Goal: Task Accomplishment & Management: Complete application form

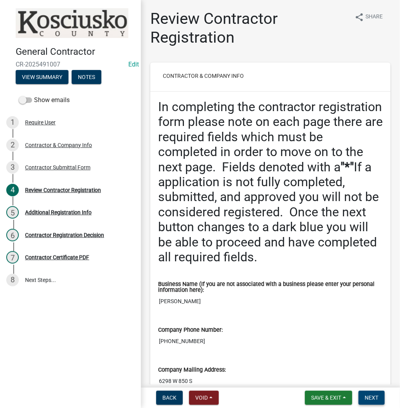
drag, startPoint x: 367, startPoint y: 398, endPoint x: 326, endPoint y: 362, distance: 54.6
click at [367, 398] on span "Next" at bounding box center [372, 398] width 14 height 6
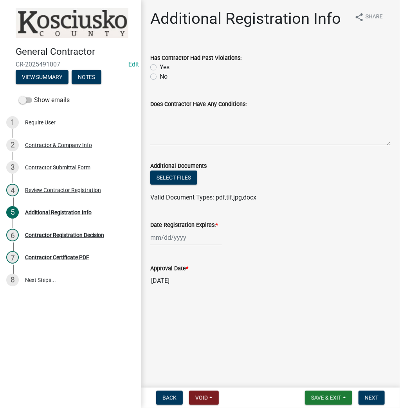
click at [160, 77] on label "No" at bounding box center [164, 76] width 8 height 9
click at [160, 77] on input "No" at bounding box center [162, 74] width 5 height 5
radio input "true"
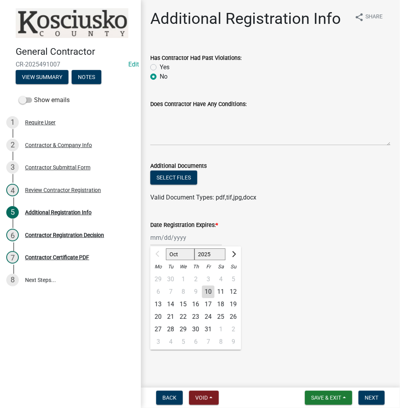
click at [169, 239] on div "Oct Nov Dec 2025 2026 2027 2028 2029 2030 2031 2032 2033 2034 2035 2036 2037 20…" at bounding box center [186, 238] width 72 height 16
click at [198, 255] on select "2025 2026 2027 2028 2029 2030 2031 2032 2033 2034 2035 2036 2037 2038 2039 2040…" at bounding box center [210, 255] width 31 height 12
select select "2026"
click at [195, 249] on select "2025 2026 2027 2028 2029 2030 2031 2032 2033 2034 2035 2036 2037 2038 2039 2040…" at bounding box center [210, 255] width 31 height 12
click at [220, 291] on div "10" at bounding box center [221, 292] width 13 height 13
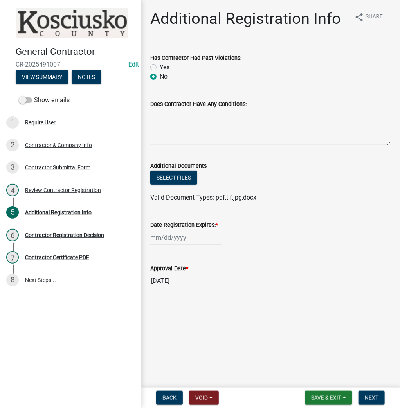
type input "10/10/2026"
drag, startPoint x: 375, startPoint y: 396, endPoint x: 276, endPoint y: 339, distance: 114.5
click at [375, 396] on span "Next" at bounding box center [372, 398] width 14 height 6
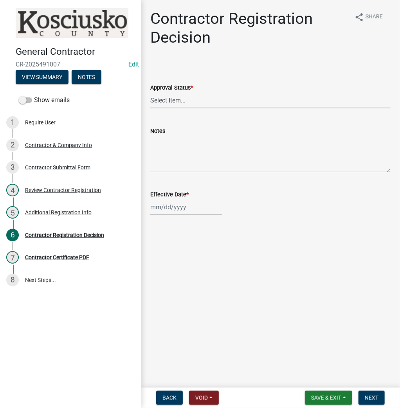
click at [159, 97] on select "Select Item... Approved Denied" at bounding box center [270, 100] width 240 height 16
click at [150, 92] on select "Select Item... Approved Denied" at bounding box center [270, 100] width 240 height 16
select select "8e4351d7-4ebf-4714-a7c9-c8187f00e083"
select select "10"
select select "2025"
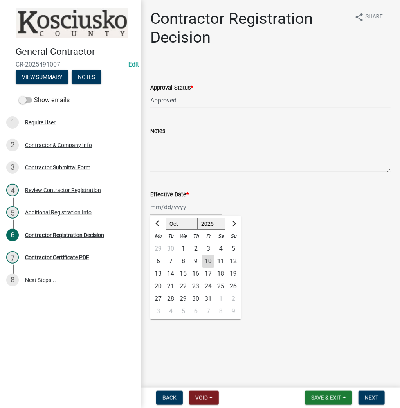
drag, startPoint x: 171, startPoint y: 208, endPoint x: 175, endPoint y: 216, distance: 8.6
click at [171, 208] on div "Jan Feb Mar Apr May Jun Jul Aug Sep Oct Nov Dec 1525 1526 1527 1528 1529 1530 1…" at bounding box center [186, 207] width 72 height 16
click at [211, 260] on div "10" at bounding box center [208, 261] width 13 height 13
type input "10/10/2025"
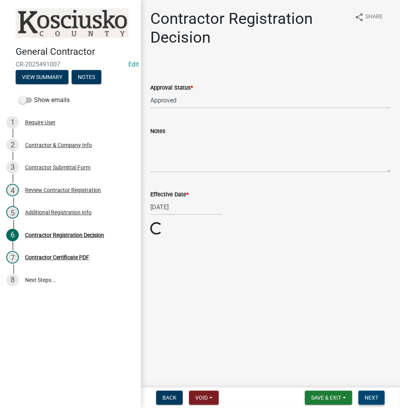
click at [372, 399] on span "Next" at bounding box center [372, 398] width 14 height 6
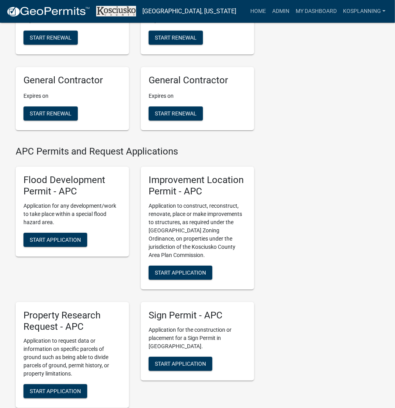
scroll to position [814, 0]
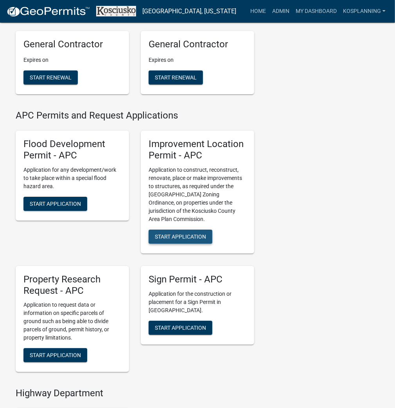
click at [181, 240] on span "Start Application" at bounding box center [180, 236] width 51 height 6
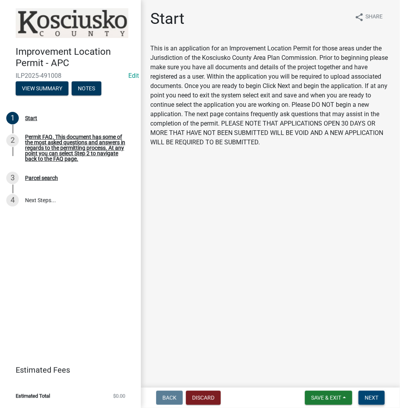
click at [377, 394] on button "Next" at bounding box center [372, 398] width 26 height 14
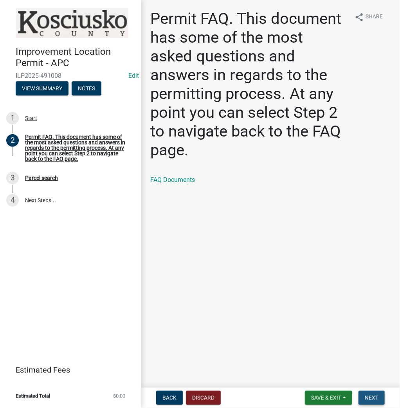
click at [377, 398] on span "Next" at bounding box center [372, 398] width 14 height 6
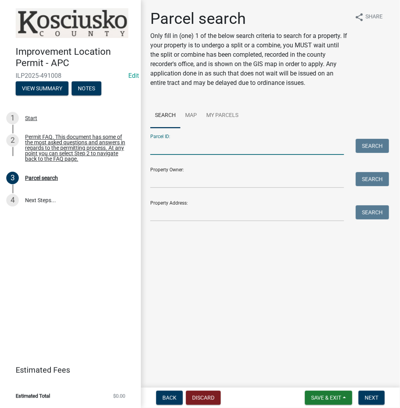
click at [195, 151] on input "Parcel ID:" at bounding box center [247, 147] width 194 height 16
paste input "[PHONE_NUMBER]"
type input "[PHONE_NUMBER]"
click at [385, 146] on button "Search" at bounding box center [372, 146] width 33 height 14
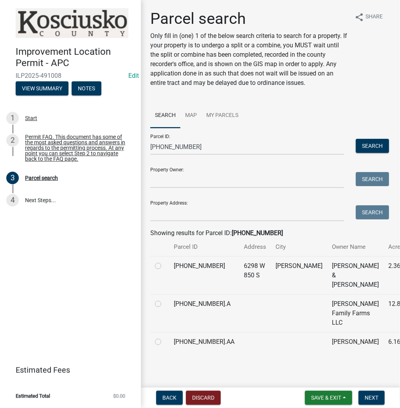
click at [164, 261] on label at bounding box center [164, 261] width 0 height 0
click at [164, 267] on input "radio" at bounding box center [166, 263] width 5 height 5
radio input "true"
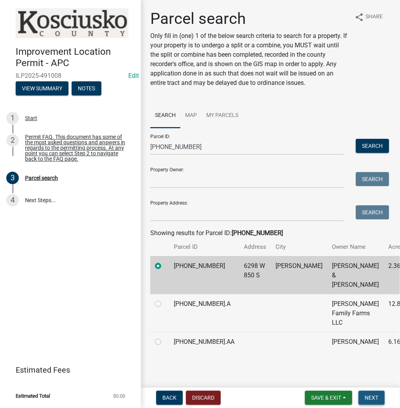
drag, startPoint x: 370, startPoint y: 399, endPoint x: 353, endPoint y: 377, distance: 27.6
click at [370, 395] on span "Next" at bounding box center [372, 398] width 14 height 6
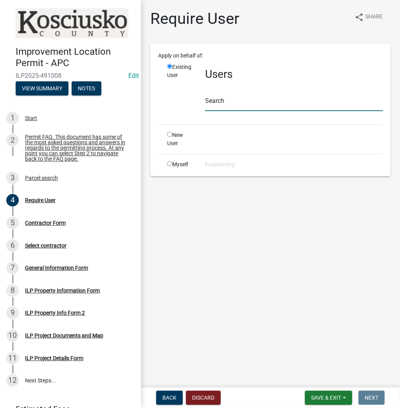
click at [232, 101] on input "text" at bounding box center [294, 103] width 178 height 16
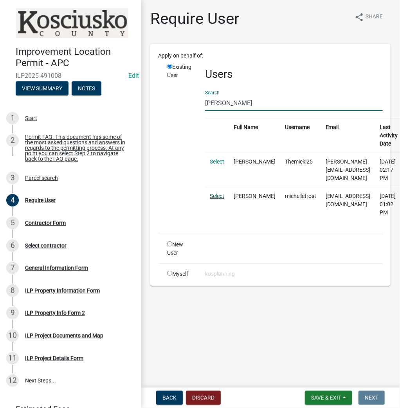
type input "michelle frost"
click at [215, 193] on link "Select" at bounding box center [217, 196] width 14 height 6
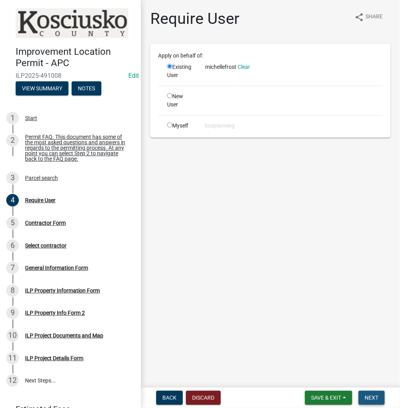
click at [373, 399] on span "Next" at bounding box center [372, 398] width 14 height 6
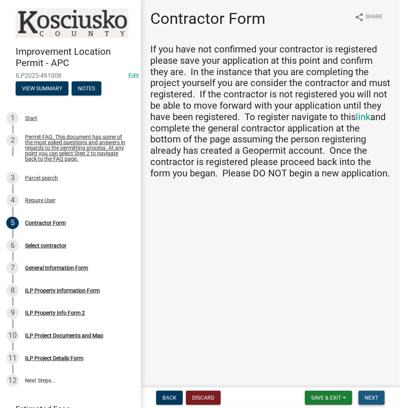
click at [379, 400] on button "Next" at bounding box center [372, 398] width 26 height 14
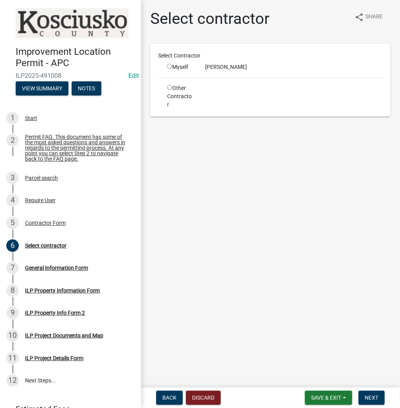
click at [168, 65] on input "radio" at bounding box center [169, 66] width 5 height 5
radio input "true"
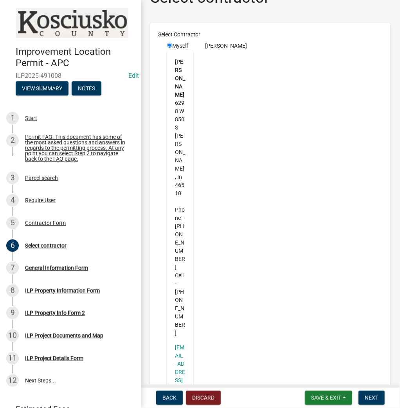
scroll to position [31, 0]
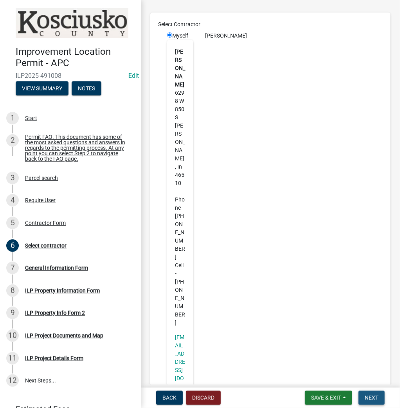
click at [374, 400] on span "Next" at bounding box center [372, 398] width 14 height 6
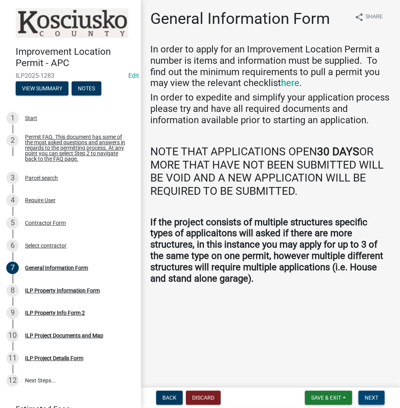
click at [372, 398] on span "Next" at bounding box center [372, 398] width 14 height 6
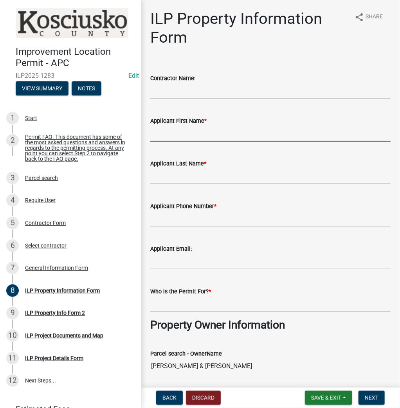
click at [183, 136] on input "Applicant First Name *" at bounding box center [270, 134] width 240 height 16
type input "Michelle"
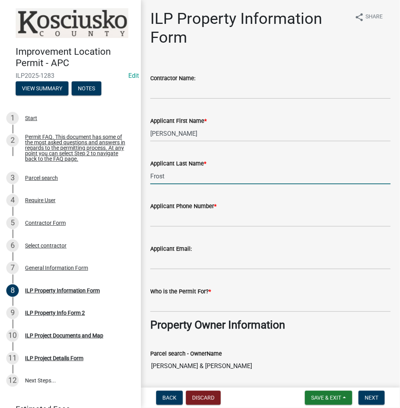
type input "Frost"
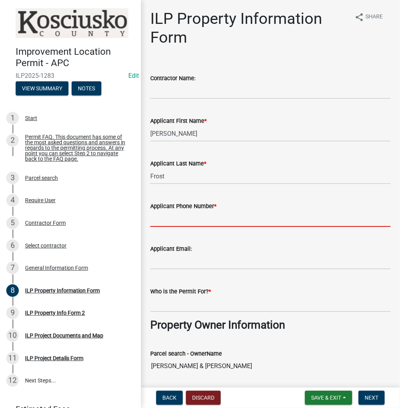
paste input "025-073-006"
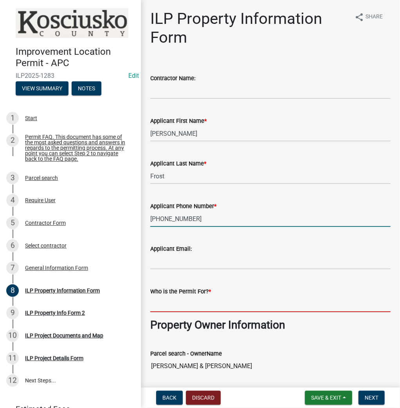
click at [175, 307] on input "Who is the Permit For? *" at bounding box center [270, 304] width 240 height 16
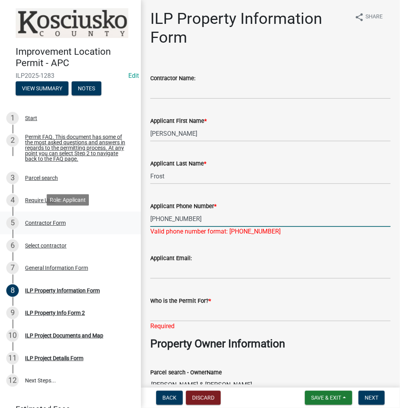
drag, startPoint x: 187, startPoint y: 221, endPoint x: 31, endPoint y: 216, distance: 155.9
click at [31, 216] on div "Improvement Location Permit - APC ILP2025-1283 Edit View Summary Notes 1 Start …" at bounding box center [200, 204] width 400 height 408
type input "574-253-1946"
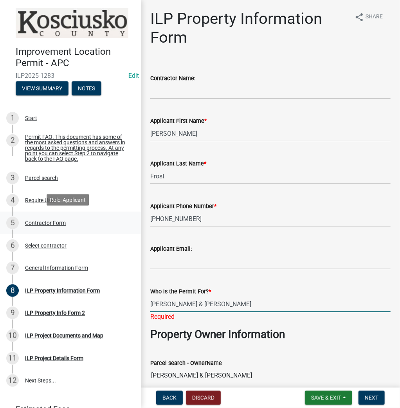
type input "Michelle & Scott Frost"
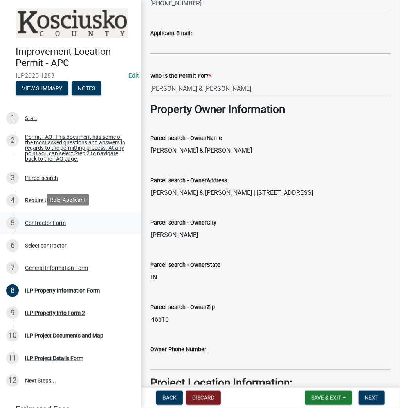
scroll to position [456, 0]
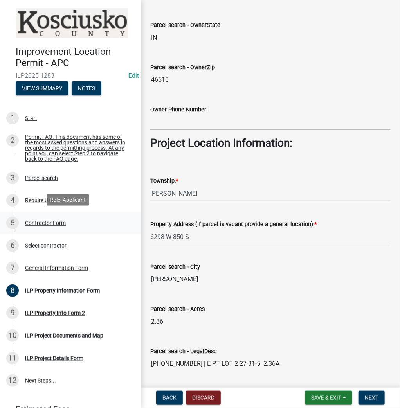
select select "6767052d-73c5-45b7-afaf-b7f308d8ed50"
click at [373, 398] on span "Next" at bounding box center [372, 398] width 14 height 6
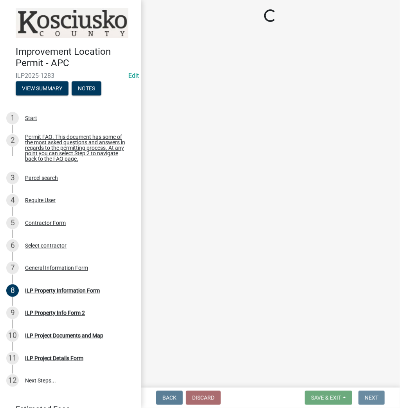
scroll to position [0, 0]
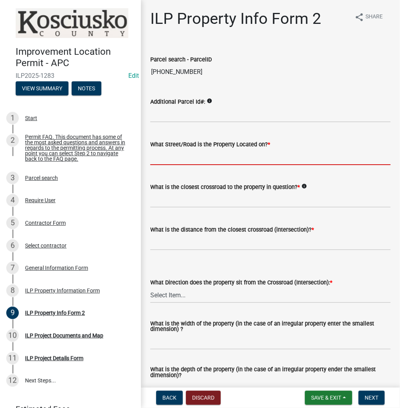
click at [169, 157] on input "What Street/Road is the Property Located on? *" at bounding box center [270, 157] width 240 height 16
type input "850 S"
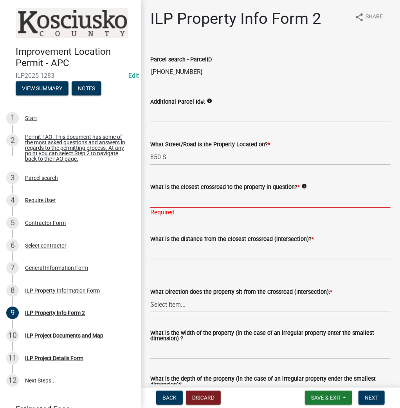
click at [174, 195] on input "What is the closest crossroad to the property in question? *" at bounding box center [270, 200] width 240 height 16
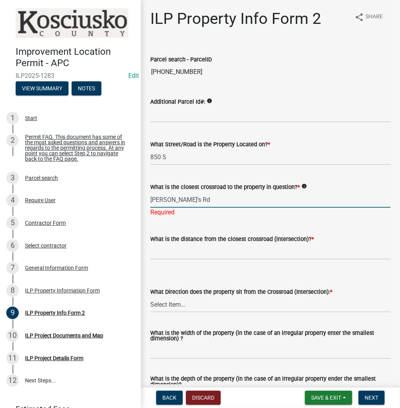
type input "Dusty's Rd"
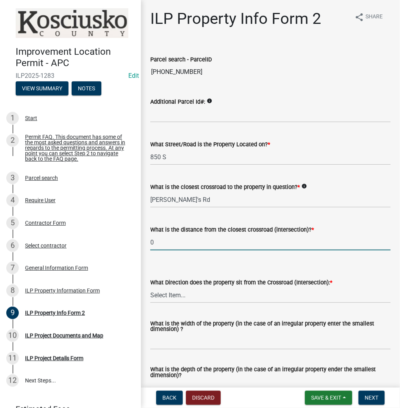
type input "0"
select select "6e91c93c-81b9-4f5f-83ef-fc19143fff9c"
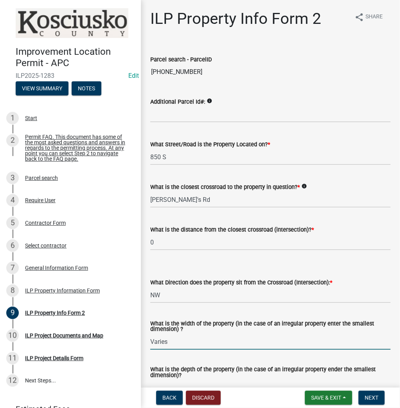
type input "Varies"
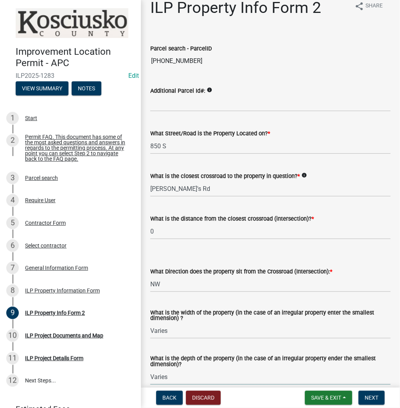
type input "Varies"
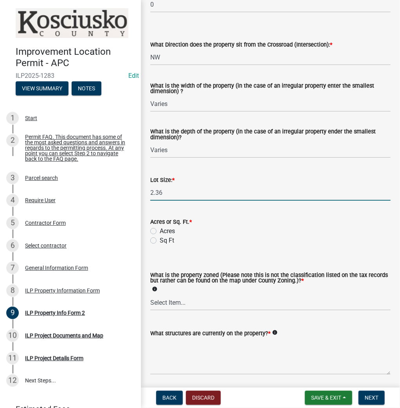
type input "2.36"
click at [153, 227] on div "Acres" at bounding box center [270, 231] width 240 height 9
click at [160, 231] on label "Acres" at bounding box center [167, 231] width 15 height 9
click at [160, 231] on input "Acres" at bounding box center [162, 229] width 5 height 5
radio input "true"
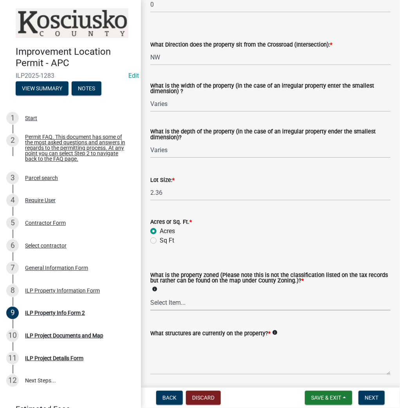
click at [174, 305] on select "Select Item... Agricultural Agricultural 2 Commercial Environmental Industrial …" at bounding box center [270, 303] width 240 height 16
click at [150, 295] on select "Select Item... Agricultural Agricultural 2 Commercial Environmental Industrial …" at bounding box center [270, 303] width 240 height 16
select select "1146270b-2111-4e23-bf7f-74ce85cf7041"
click at [195, 346] on textarea "What structures are currently on the property? *" at bounding box center [270, 356] width 240 height 37
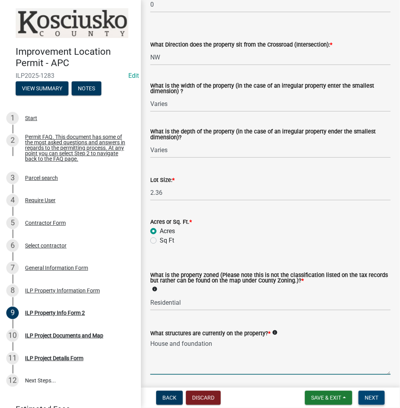
type textarea "House and foundation"
click at [376, 397] on span "Next" at bounding box center [372, 398] width 14 height 6
click at [371, 397] on span "Next" at bounding box center [372, 398] width 14 height 6
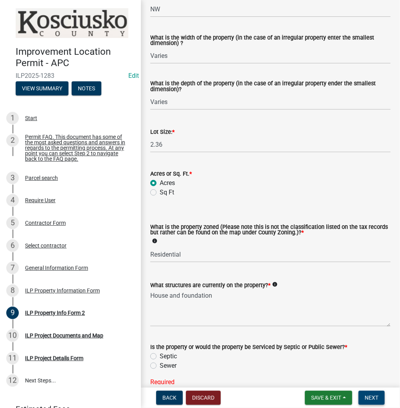
scroll to position [326, 0]
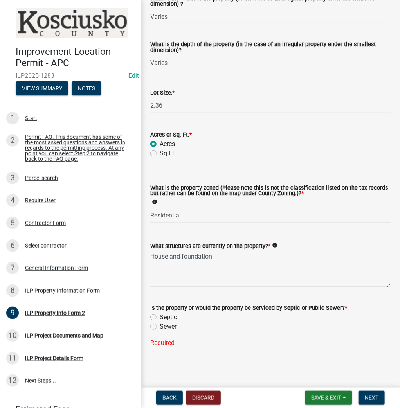
click at [182, 219] on select "Select Item... Agricultural Agricultural 2 Commercial Environmental Industrial …" at bounding box center [270, 215] width 240 height 16
click at [160, 318] on label "Septic" at bounding box center [168, 317] width 17 height 9
click at [160, 318] on input "Septic" at bounding box center [162, 315] width 5 height 5
radio input "true"
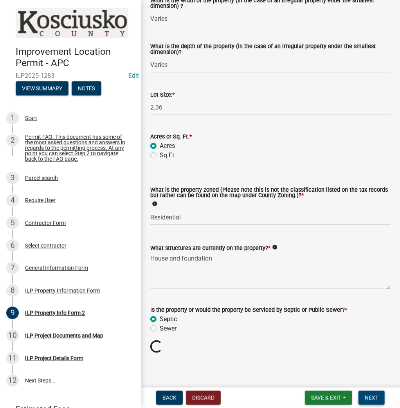
scroll to position [310, 0]
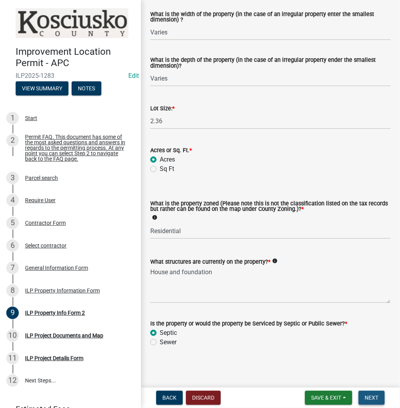
click at [370, 399] on span "Next" at bounding box center [372, 398] width 14 height 6
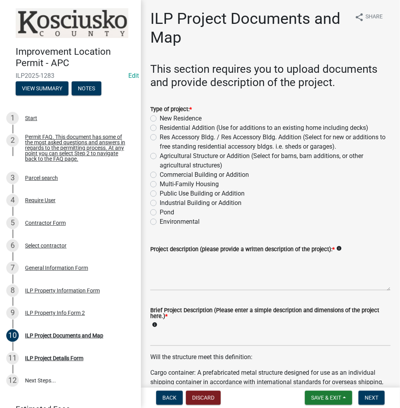
click at [160, 128] on label "Residential Addition (Use for additions to an existing home including decks)" at bounding box center [264, 127] width 209 height 9
click at [160, 128] on input "Residential Addition (Use for additions to an existing home including decks)" at bounding box center [162, 125] width 5 height 5
radio input "true"
click at [194, 266] on textarea "Project description (please provide a written description of the project): *" at bounding box center [270, 272] width 240 height 37
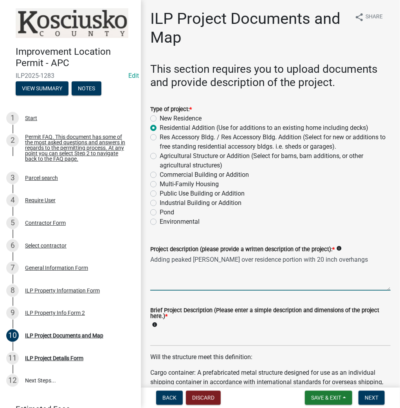
type textarea "Adding peaked rood over residence portion with 20 inch overhangs"
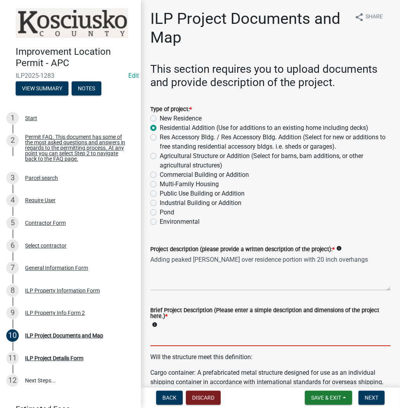
click at [181, 341] on input "Brief Project Description (Please enter a simple description and dimensions of …" at bounding box center [270, 338] width 240 height 16
click at [148, 337] on div "Brief Project Description (Please enter a simple description and dimensions of …" at bounding box center [270, 321] width 252 height 49
click at [151, 337] on input "Peaked roof" at bounding box center [270, 338] width 240 height 16
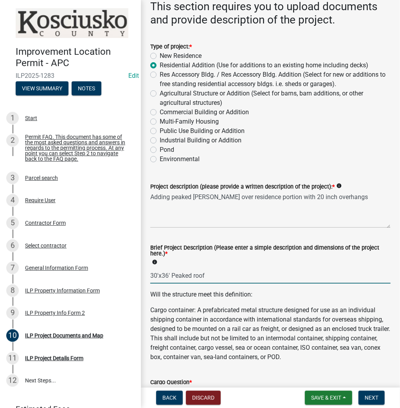
scroll to position [188, 0]
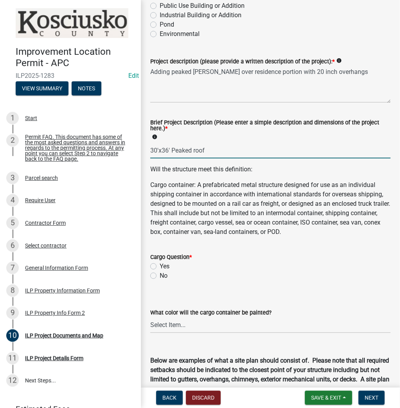
type input "30'x36' Peaked roof"
click at [160, 274] on label "No" at bounding box center [164, 275] width 8 height 9
click at [160, 274] on input "No" at bounding box center [162, 273] width 5 height 5
radio input "true"
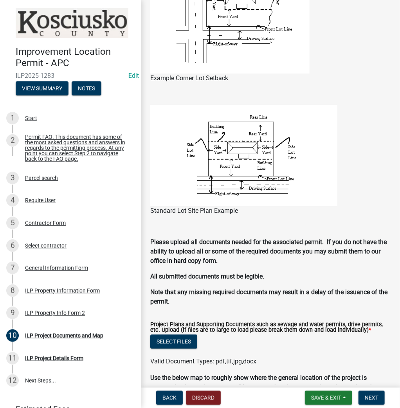
scroll to position [626, 0]
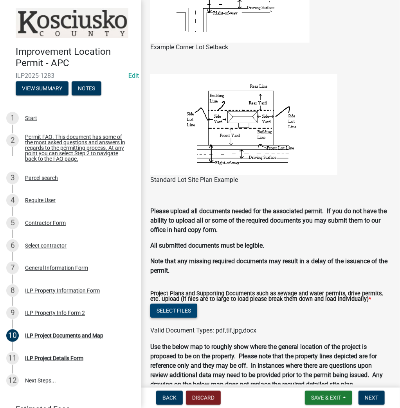
click at [189, 316] on button "Select files" at bounding box center [173, 311] width 47 height 14
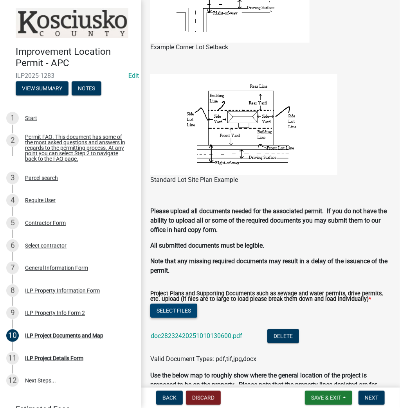
click at [171, 312] on button "Select files" at bounding box center [173, 311] width 47 height 14
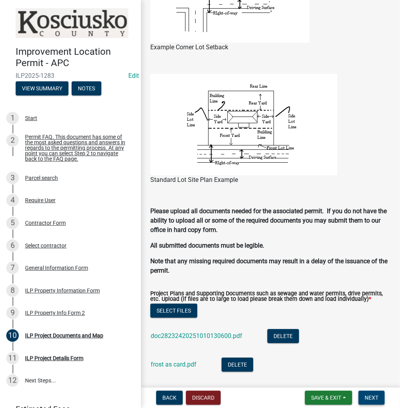
click at [367, 398] on span "Next" at bounding box center [372, 398] width 14 height 6
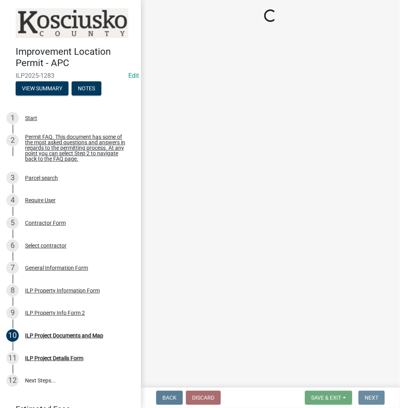
scroll to position [0, 0]
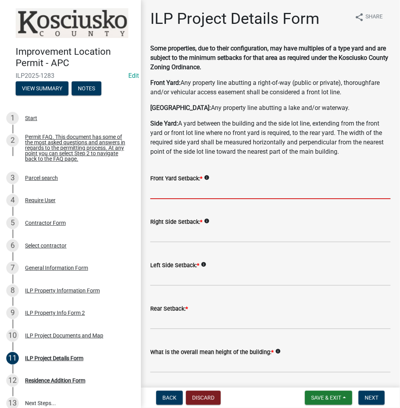
click at [194, 193] on input "text" at bounding box center [270, 191] width 240 height 16
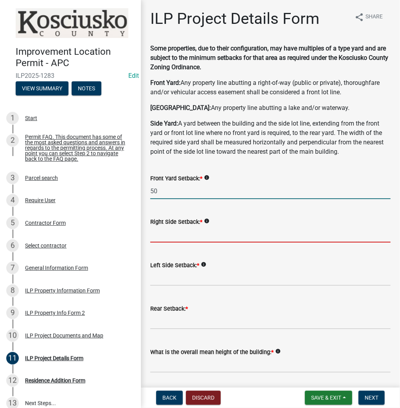
type input "50.0"
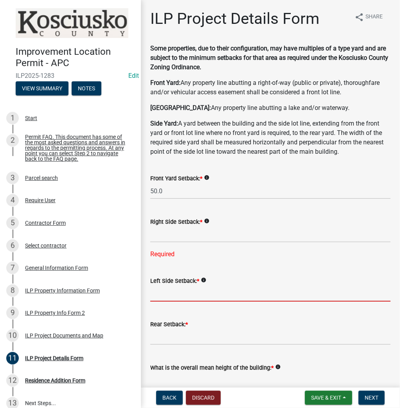
click at [159, 295] on input "text" at bounding box center [270, 294] width 240 height 16
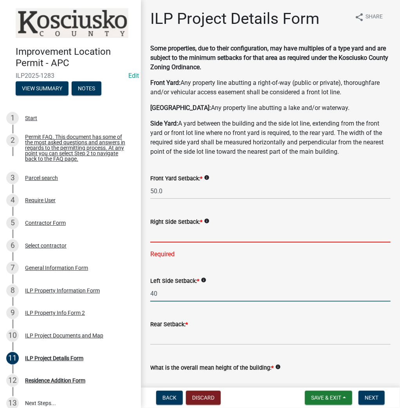
type input "40.0"
click at [198, 240] on input "text" at bounding box center [270, 235] width 240 height 16
type input "20.0"
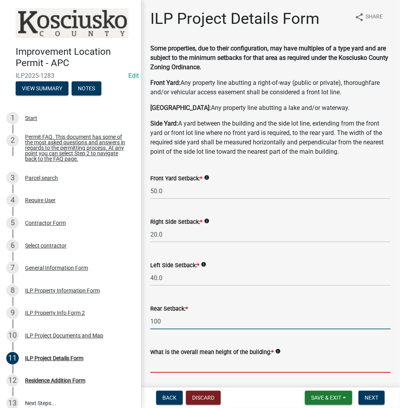
type input "100.0"
type input "25.0"
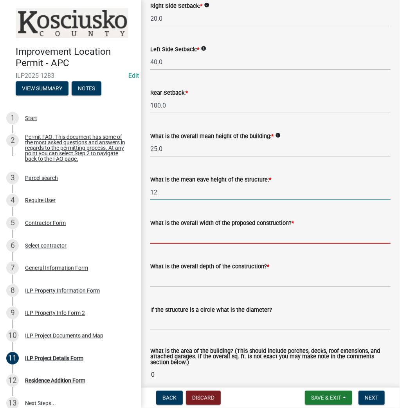
type input "12.0"
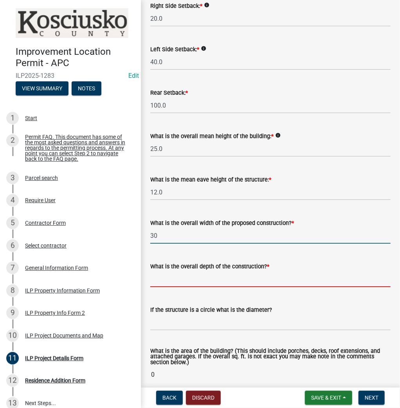
type input "30.00"
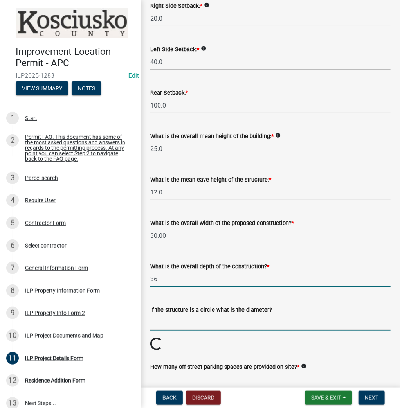
type input "36.00"
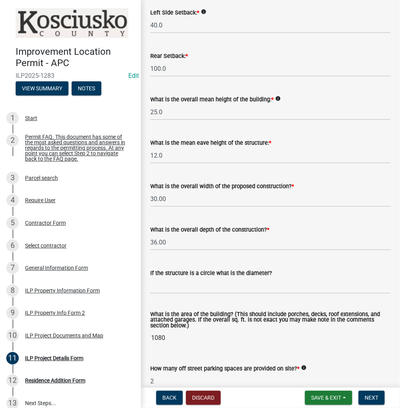
type input "2"
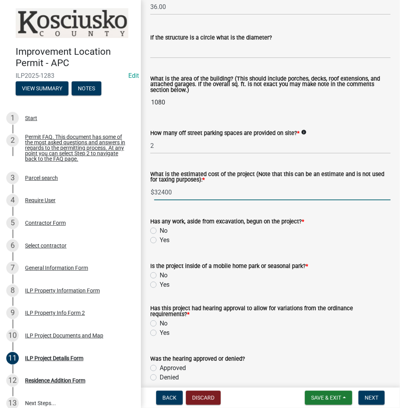
type input "32400"
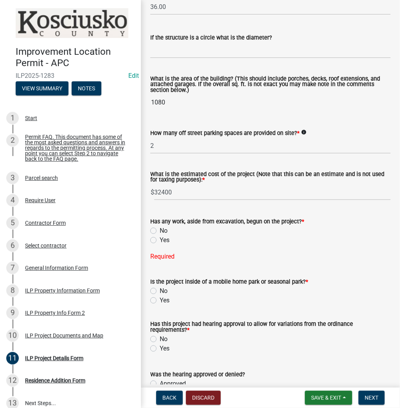
click at [160, 232] on label "No" at bounding box center [164, 230] width 8 height 9
click at [160, 231] on input "No" at bounding box center [162, 228] width 5 height 5
radio input "true"
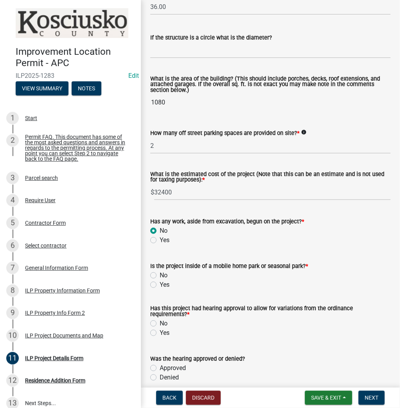
click at [160, 273] on label "No" at bounding box center [164, 275] width 8 height 9
click at [160, 273] on input "No" at bounding box center [162, 273] width 5 height 5
radio input "true"
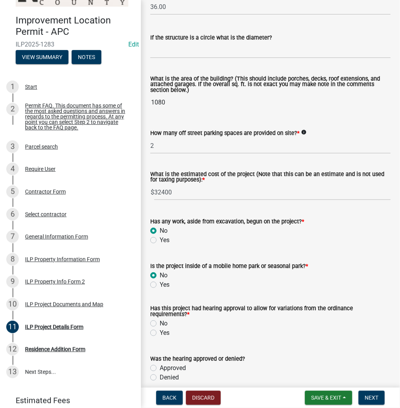
scroll to position [520, 0]
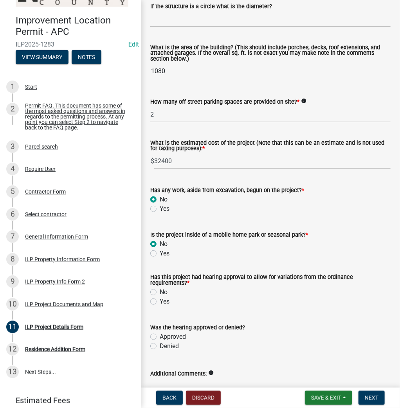
click at [160, 292] on label "No" at bounding box center [164, 292] width 8 height 9
click at [160, 292] on input "No" at bounding box center [162, 290] width 5 height 5
radio input "true"
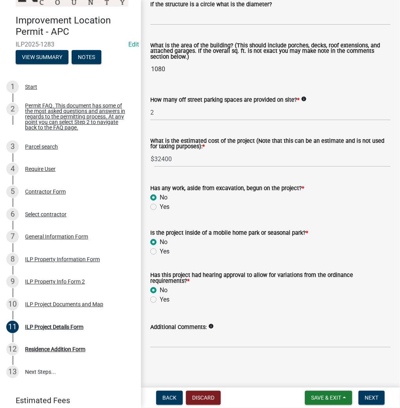
scroll to position [522, 0]
click at [373, 403] on button "Next" at bounding box center [372, 398] width 26 height 14
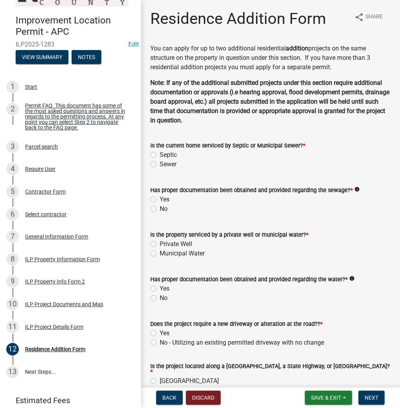
click at [160, 156] on label "Septic" at bounding box center [168, 154] width 17 height 9
click at [160, 155] on input "Septic" at bounding box center [162, 152] width 5 height 5
radio input "true"
click at [160, 200] on label "Yes" at bounding box center [165, 199] width 10 height 9
click at [160, 200] on input "Yes" at bounding box center [162, 197] width 5 height 5
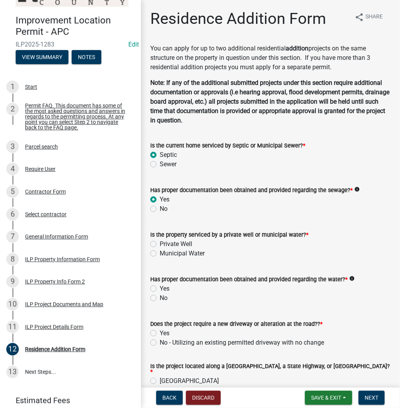
radio input "true"
click at [160, 245] on label "Private Well" at bounding box center [176, 244] width 32 height 9
click at [160, 245] on input "Private Well" at bounding box center [162, 242] width 5 height 5
radio input "true"
click at [160, 290] on label "Yes" at bounding box center [165, 288] width 10 height 9
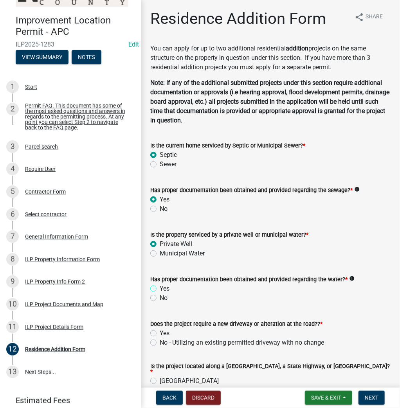
click at [160, 289] on input "Yes" at bounding box center [162, 286] width 5 height 5
radio input "true"
click at [160, 341] on label "No - Utilizing an existing permitted driveway with no change" at bounding box center [242, 342] width 164 height 9
click at [160, 341] on input "No - Utilizing an existing permitted driveway with no change" at bounding box center [162, 340] width 5 height 5
radio input "true"
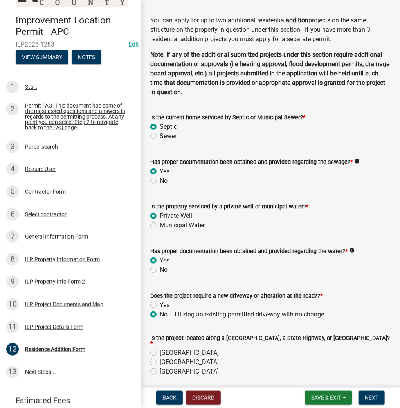
scroll to position [63, 0]
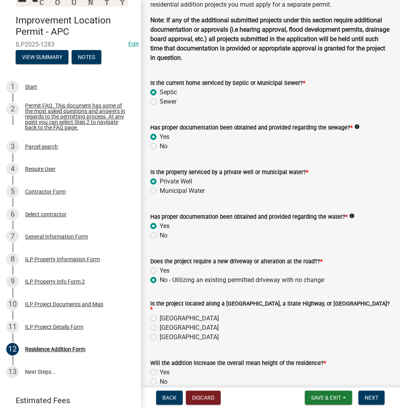
click at [160, 315] on label "County Road" at bounding box center [189, 318] width 59 height 9
click at [160, 315] on input "County Road" at bounding box center [162, 316] width 5 height 5
radio input "true"
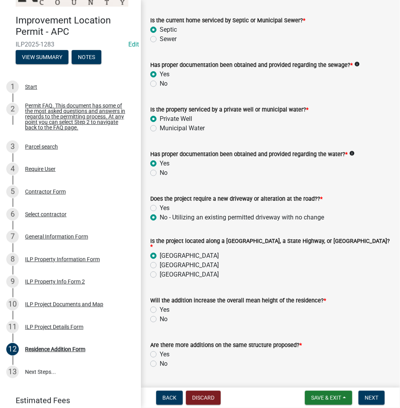
click at [160, 307] on label "Yes" at bounding box center [165, 309] width 10 height 9
click at [160, 307] on input "Yes" at bounding box center [162, 307] width 5 height 5
radio input "true"
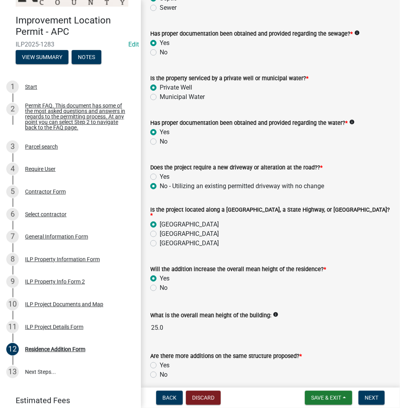
scroll to position [186, 0]
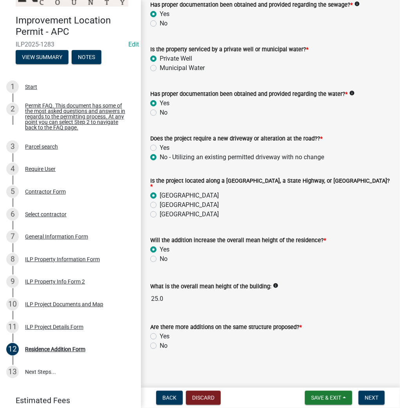
click at [160, 343] on label "No" at bounding box center [164, 345] width 8 height 9
click at [160, 343] on input "No" at bounding box center [162, 343] width 5 height 5
radio input "true"
click at [379, 398] on button "Next" at bounding box center [372, 398] width 26 height 14
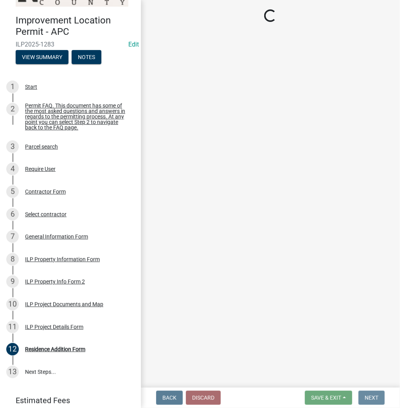
scroll to position [0, 0]
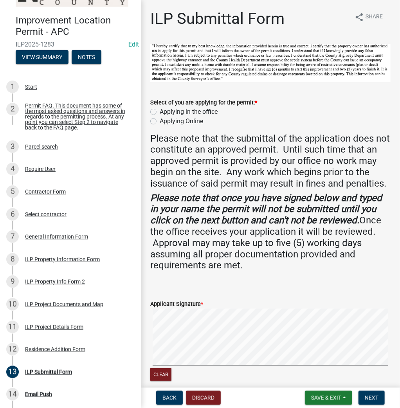
click at [160, 109] on label "Applying in the office" at bounding box center [189, 111] width 58 height 9
click at [160, 109] on input "Applying in the office" at bounding box center [162, 109] width 5 height 5
radio input "true"
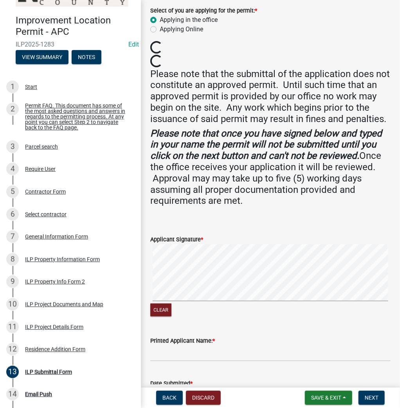
scroll to position [125, 0]
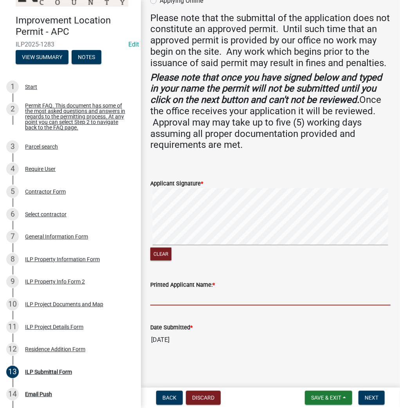
drag, startPoint x: 208, startPoint y: 305, endPoint x: 196, endPoint y: 295, distance: 16.4
click at [208, 305] on input "Printed Applicant Name: *" at bounding box center [270, 298] width 240 height 16
type input "Michelle Frost"
click at [372, 397] on span "Next" at bounding box center [372, 398] width 14 height 6
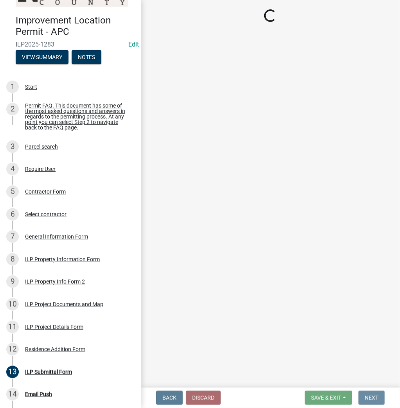
scroll to position [0, 0]
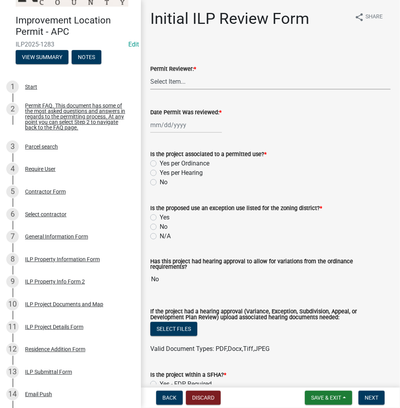
click at [174, 80] on select "Select Item... MMS LT AT CS Vacant Vacant" at bounding box center [270, 82] width 240 height 16
click at [150, 74] on select "Select Item... MMS LT AT CS Vacant Vacant" at bounding box center [270, 82] width 240 height 16
select select "4d3913d6-5a87-4fbb-afdb-cf4209782895"
click at [159, 130] on div at bounding box center [186, 125] width 72 height 16
select select "10"
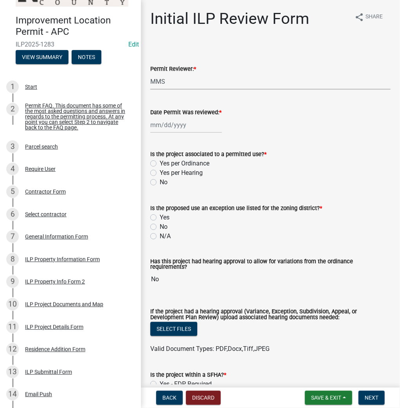
select select "2025"
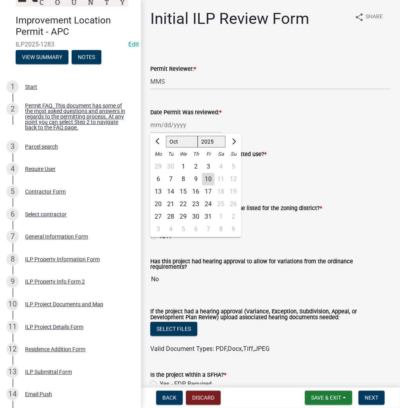
drag, startPoint x: 207, startPoint y: 180, endPoint x: 204, endPoint y: 177, distance: 4.4
click at [205, 178] on div "10" at bounding box center [208, 179] width 13 height 13
type input "10/10/2025"
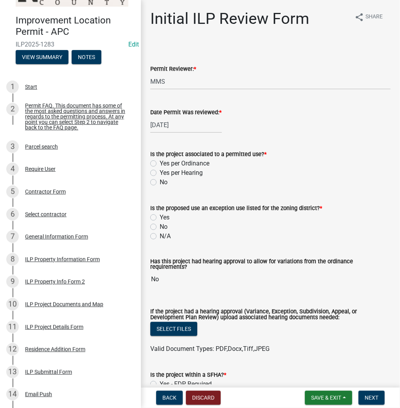
click at [157, 164] on div "Yes per Ordinance" at bounding box center [270, 163] width 240 height 9
click at [160, 163] on label "Yes per Ordinance" at bounding box center [185, 163] width 50 height 9
click at [160, 163] on input "Yes per Ordinance" at bounding box center [162, 161] width 5 height 5
radio input "true"
click at [160, 235] on label "N/A" at bounding box center [165, 236] width 11 height 9
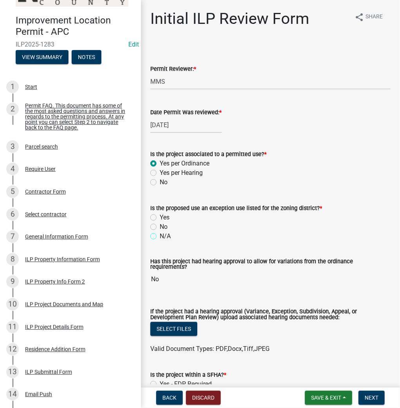
click at [160, 235] on input "N/A" at bounding box center [162, 234] width 5 height 5
radio input "true"
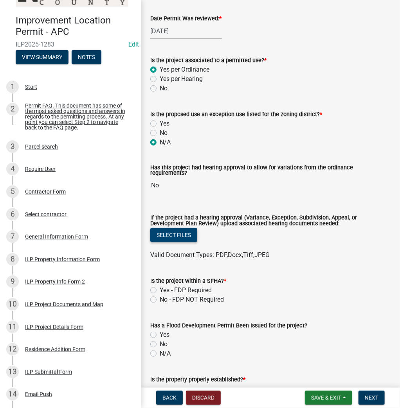
scroll to position [219, 0]
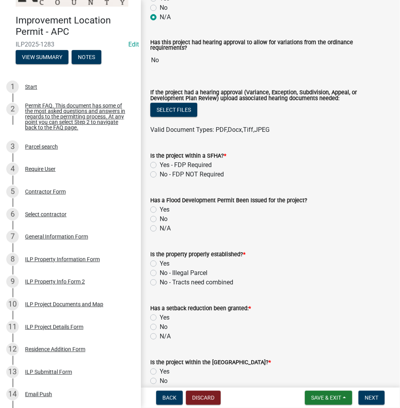
click at [160, 171] on label "No - FDP NOT Required" at bounding box center [192, 174] width 64 height 9
click at [160, 171] on input "No - FDP NOT Required" at bounding box center [162, 172] width 5 height 5
radio input "true"
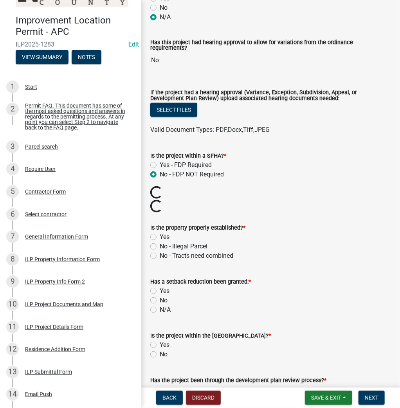
click at [160, 234] on label "Yes" at bounding box center [165, 237] width 10 height 9
click at [160, 234] on input "Yes" at bounding box center [162, 235] width 5 height 5
radio input "true"
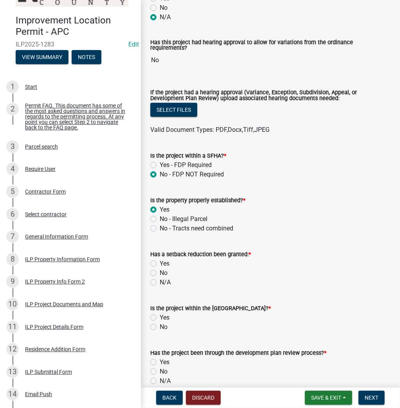
click at [160, 263] on label "Yes" at bounding box center [165, 263] width 10 height 9
click at [160, 263] on input "Yes" at bounding box center [162, 261] width 5 height 5
radio input "true"
click at [153, 282] on div "N/A" at bounding box center [270, 282] width 240 height 9
click at [160, 279] on label "N/A" at bounding box center [165, 282] width 11 height 9
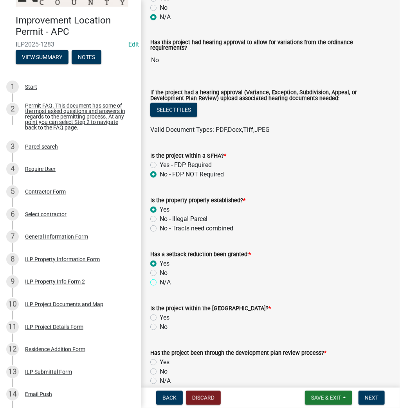
click at [160, 279] on input "N/A" at bounding box center [162, 280] width 5 height 5
radio input "true"
drag, startPoint x: 153, startPoint y: 324, endPoint x: 157, endPoint y: 319, distance: 6.5
click at [160, 323] on label "No" at bounding box center [164, 327] width 8 height 9
click at [160, 323] on input "No" at bounding box center [162, 325] width 5 height 5
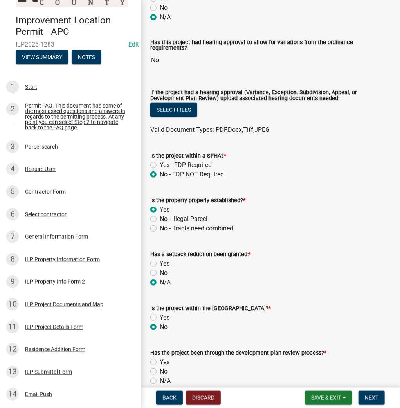
radio input "true"
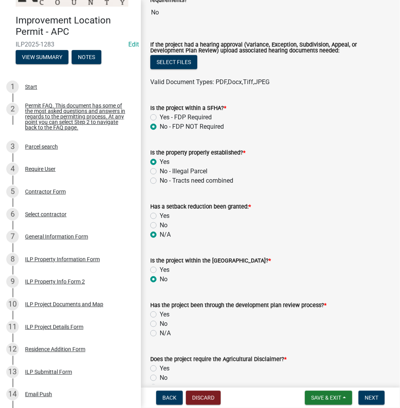
scroll to position [313, 0]
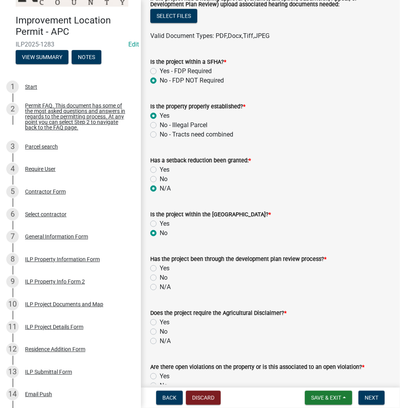
click at [160, 283] on label "N/A" at bounding box center [165, 287] width 11 height 9
click at [160, 283] on input "N/A" at bounding box center [162, 285] width 5 height 5
radio input "true"
click at [160, 330] on label "No" at bounding box center [164, 331] width 8 height 9
click at [160, 330] on input "No" at bounding box center [162, 329] width 5 height 5
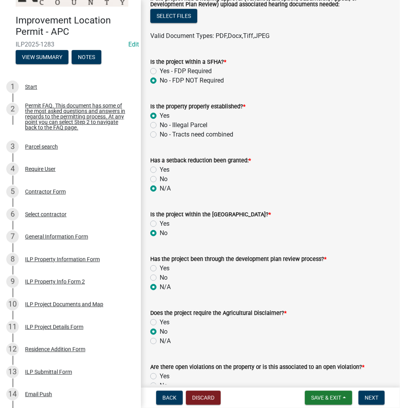
radio input "true"
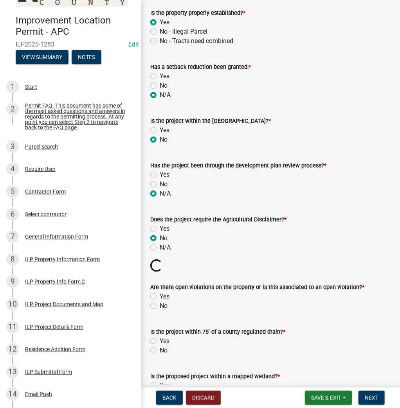
scroll to position [407, 0]
click at [160, 302] on label "No" at bounding box center [164, 305] width 8 height 9
click at [160, 302] on input "No" at bounding box center [162, 303] width 5 height 5
radio input "true"
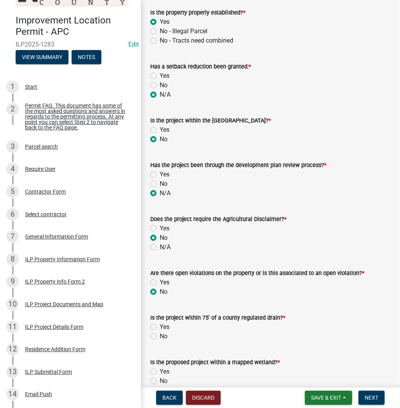
click at [160, 334] on label "No" at bounding box center [164, 336] width 8 height 9
click at [160, 334] on input "No" at bounding box center [162, 334] width 5 height 5
radio input "true"
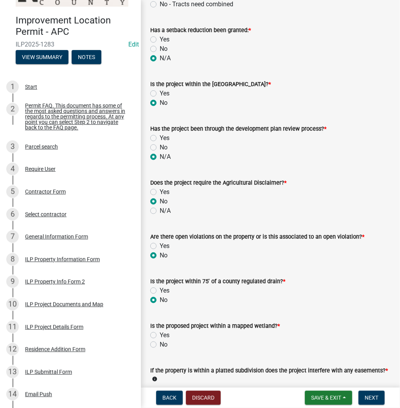
scroll to position [501, 0]
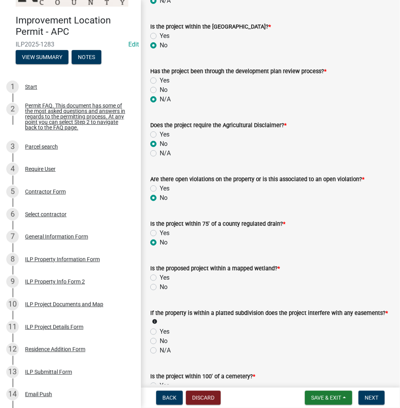
click at [160, 283] on label "No" at bounding box center [164, 287] width 8 height 9
click at [160, 283] on input "No" at bounding box center [162, 285] width 5 height 5
radio input "true"
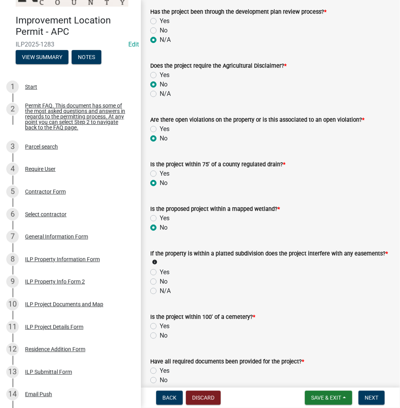
scroll to position [564, 0]
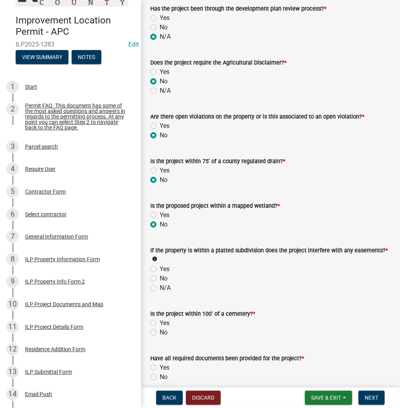
click at [160, 285] on label "N/A" at bounding box center [165, 287] width 11 height 9
click at [160, 285] on input "N/A" at bounding box center [162, 285] width 5 height 5
radio input "true"
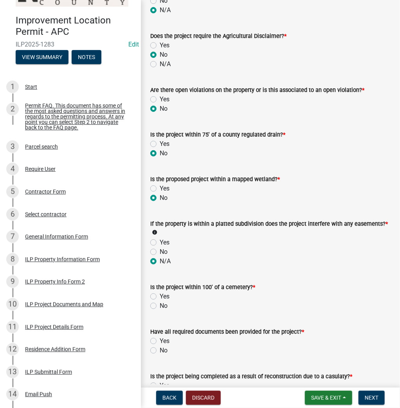
scroll to position [626, 0]
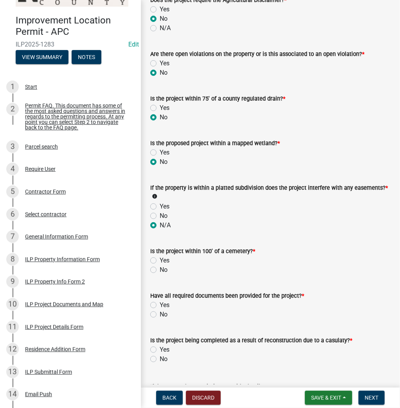
click at [160, 266] on label "No" at bounding box center [164, 269] width 8 height 9
click at [160, 266] on input "No" at bounding box center [162, 267] width 5 height 5
radio input "true"
click at [160, 301] on label "Yes" at bounding box center [165, 305] width 10 height 9
click at [160, 301] on input "Yes" at bounding box center [162, 303] width 5 height 5
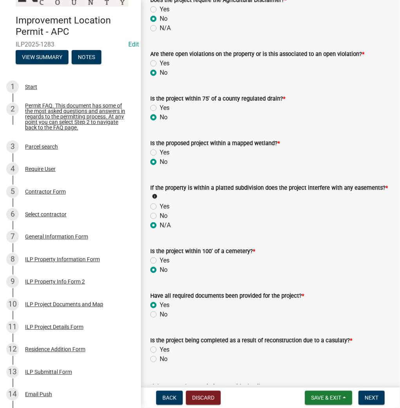
radio input "true"
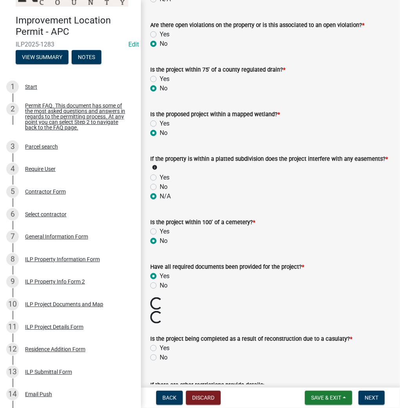
scroll to position [689, 0]
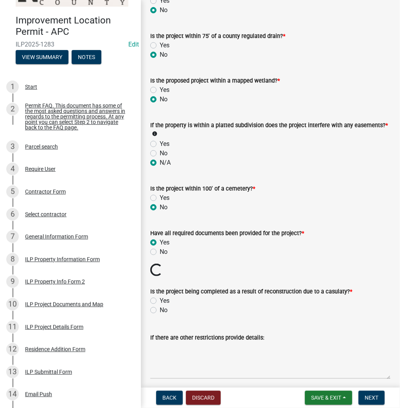
click at [160, 307] on label "No" at bounding box center [164, 310] width 8 height 9
click at [160, 307] on input "No" at bounding box center [162, 308] width 5 height 5
radio input "true"
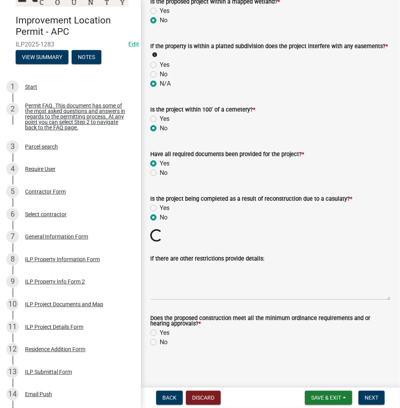
scroll to position [765, 0]
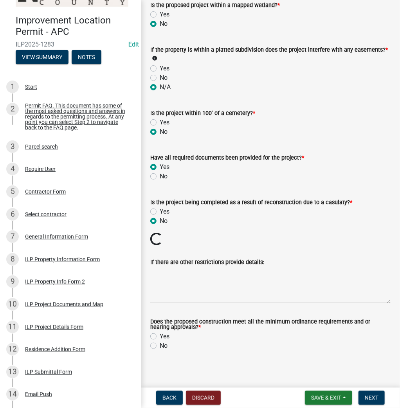
click at [160, 334] on label "Yes" at bounding box center [165, 336] width 10 height 9
click at [160, 334] on input "Yes" at bounding box center [162, 334] width 5 height 5
radio input "true"
click at [373, 400] on span "Next" at bounding box center [372, 398] width 14 height 6
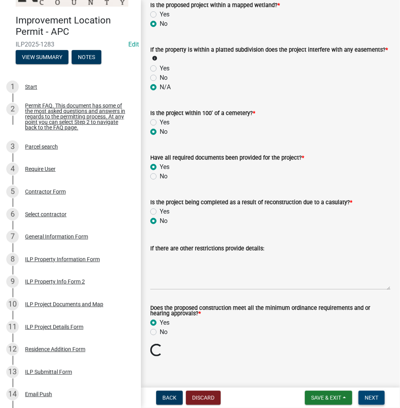
scroll to position [751, 0]
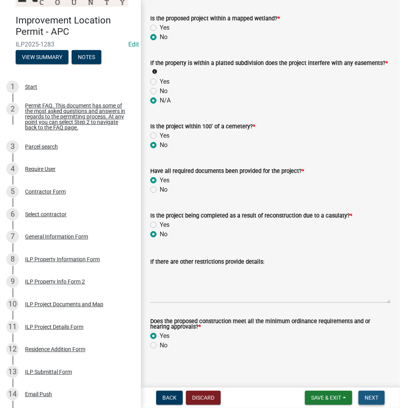
click at [366, 401] on span "Next" at bounding box center [372, 398] width 14 height 6
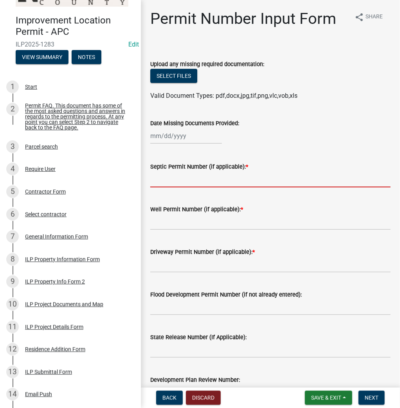
drag, startPoint x: 174, startPoint y: 180, endPoint x: 147, endPoint y: 179, distance: 26.6
click at [172, 181] on input "Septic Permit Number (if applicable): *" at bounding box center [270, 179] width 240 height 16
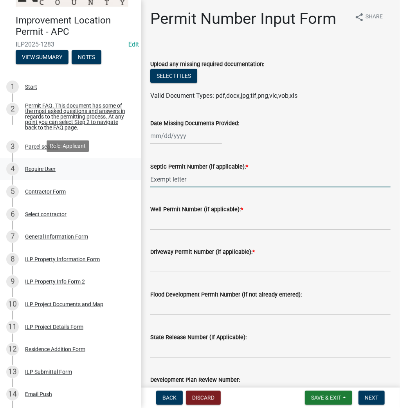
type input "Exempt letter"
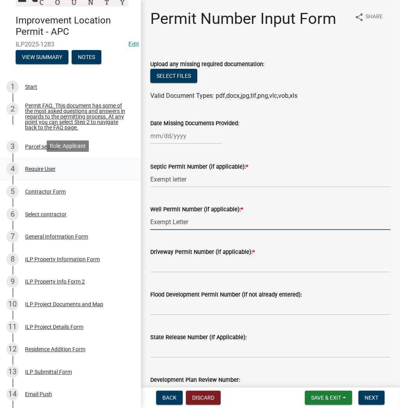
type input "Exempt Letter"
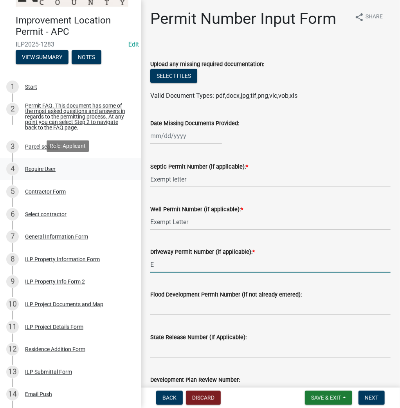
type input "EXIST"
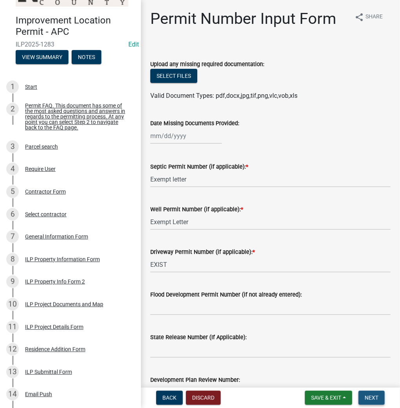
drag, startPoint x: 359, startPoint y: 399, endPoint x: 353, endPoint y: 393, distance: 8.3
click at [353, 393] on form "Save & Exit Save Save & Exit Next" at bounding box center [345, 398] width 86 height 14
drag, startPoint x: 375, startPoint y: 402, endPoint x: 369, endPoint y: 391, distance: 12.0
click at [374, 395] on span "Next" at bounding box center [372, 398] width 14 height 6
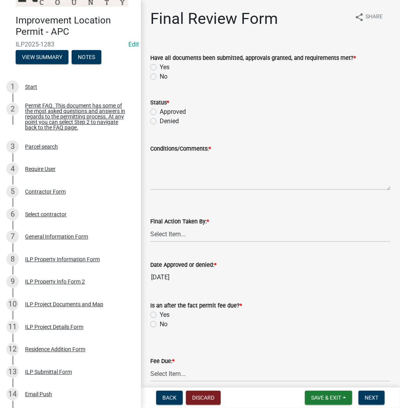
click at [160, 66] on label "Yes" at bounding box center [165, 67] width 10 height 9
click at [160, 66] on input "Yes" at bounding box center [162, 65] width 5 height 5
radio input "true"
click at [160, 110] on label "Approved" at bounding box center [173, 111] width 26 height 9
click at [160, 110] on input "Approved" at bounding box center [162, 109] width 5 height 5
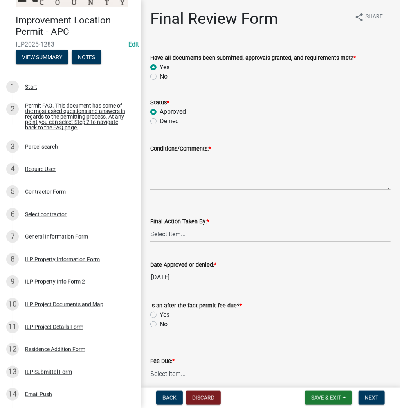
radio input "true"
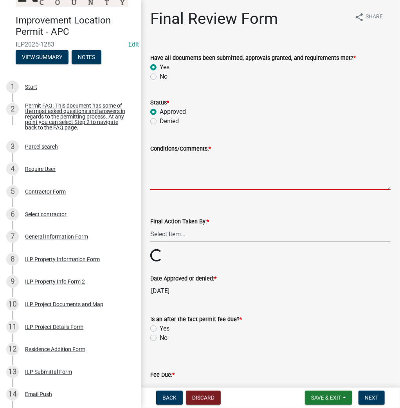
click at [165, 159] on textarea "Conditions/Comments: *" at bounding box center [270, 171] width 240 height 37
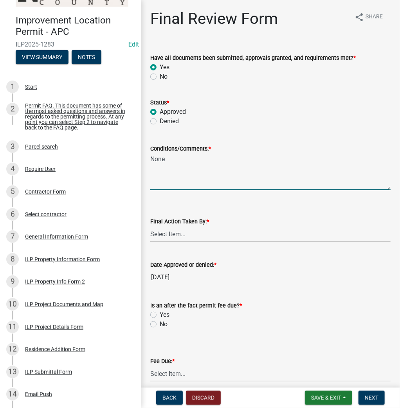
type textarea "None"
click at [180, 236] on select "Select Item... MMS LT AT CS Vacant Vacant" at bounding box center [270, 234] width 240 height 16
click at [150, 226] on select "Select Item... MMS LT AT CS Vacant Vacant" at bounding box center [270, 234] width 240 height 16
select select "4d3913d6-5a87-4fbb-afdb-cf4209782895"
click at [160, 324] on label "No" at bounding box center [164, 324] width 8 height 9
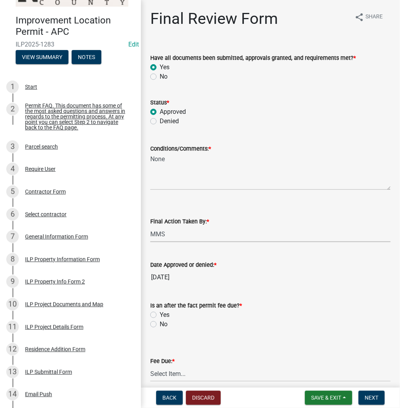
click at [160, 324] on input "No" at bounding box center [162, 322] width 5 height 5
radio input "true"
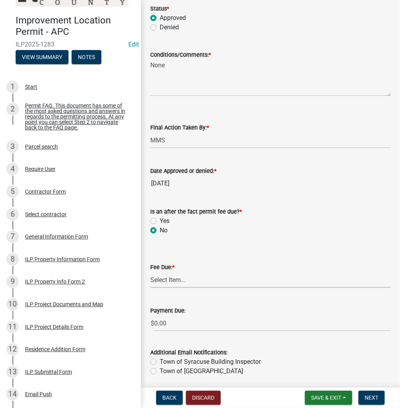
click at [168, 282] on select "Select Item... N/A $10.00 $25.00 $125.00 $250 $500 $500 + $10.00 for every 10 s…" at bounding box center [270, 280] width 240 height 16
click at [150, 273] on select "Select Item... N/A $10.00 $25.00 $125.00 $250 $500 $500 + $10.00 for every 10 s…" at bounding box center [270, 280] width 240 height 16
select select "6f482d1d-eb35-47e6-92b0-143404755581"
click at [371, 398] on span "Next" at bounding box center [372, 398] width 14 height 6
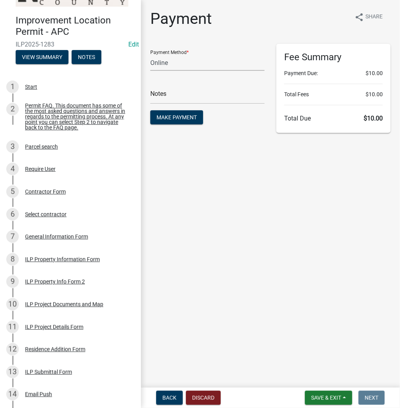
click at [204, 65] on select "Credit Card POS Check Cash Online" at bounding box center [207, 63] width 114 height 16
select select "2: 1"
click at [150, 55] on select "Credit Card POS Check Cash Online" at bounding box center [207, 63] width 114 height 16
click at [179, 117] on span "Make Payment" at bounding box center [177, 117] width 40 height 6
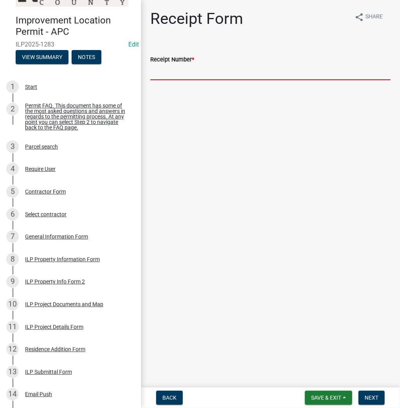
click at [248, 78] on input "Receipt Number *" at bounding box center [270, 72] width 240 height 16
type input "023637"
click at [366, 400] on span "Next" at bounding box center [372, 398] width 14 height 6
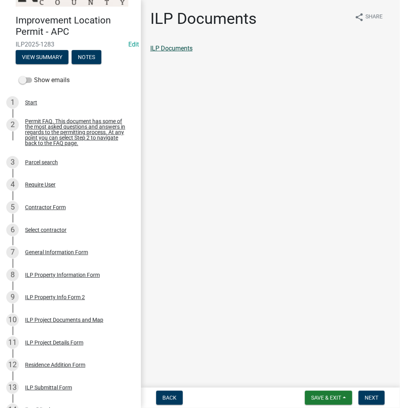
click at [166, 49] on link "ILP Documents" at bounding box center [171, 48] width 42 height 7
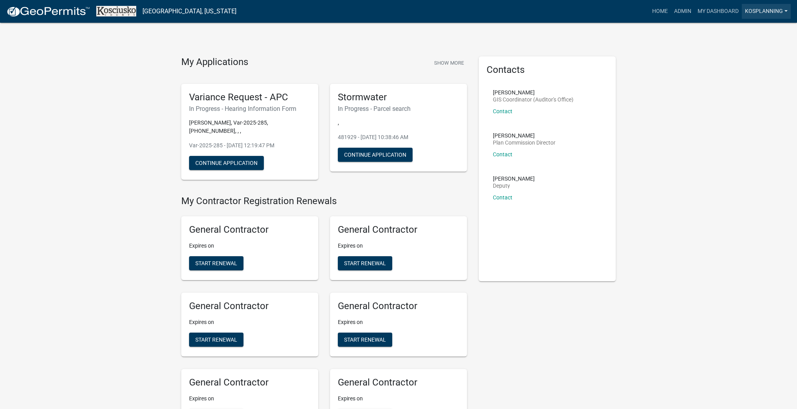
click at [781, 11] on link "kosplanning" at bounding box center [766, 11] width 49 height 15
click at [751, 92] on link "Logout" at bounding box center [757, 95] width 67 height 19
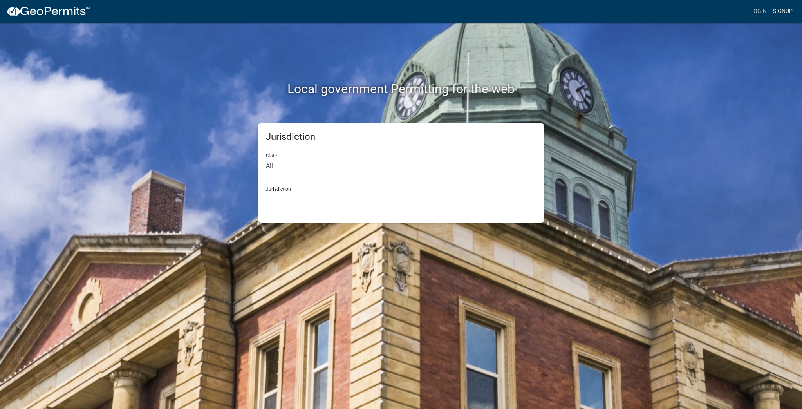
click at [780, 8] on link "Signup" at bounding box center [783, 11] width 26 height 15
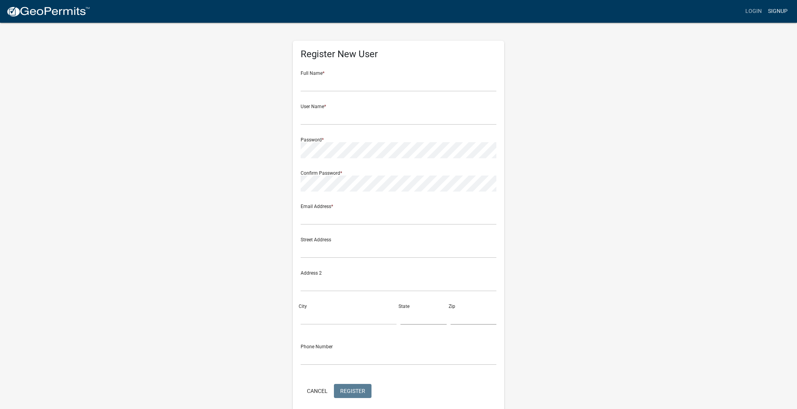
click at [773, 9] on link "Signup" at bounding box center [778, 11] width 26 height 15
click at [753, 13] on link "Login" at bounding box center [753, 11] width 23 height 15
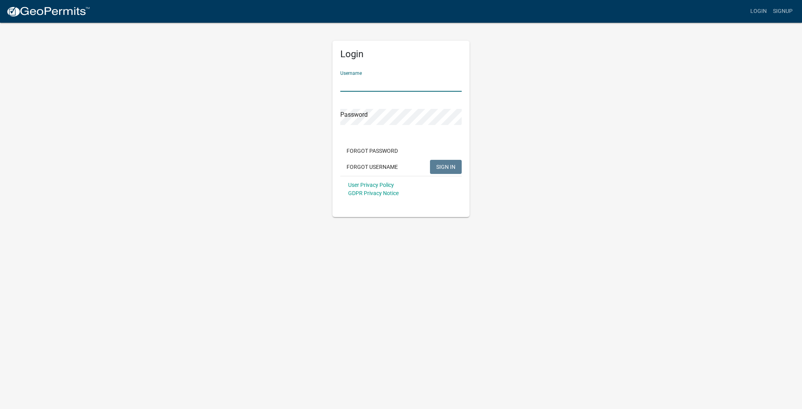
click at [435, 84] on input "Username" at bounding box center [400, 84] width 121 height 16
type input "kosplanning"
click at [430, 160] on button "SIGN IN" at bounding box center [446, 167] width 32 height 14
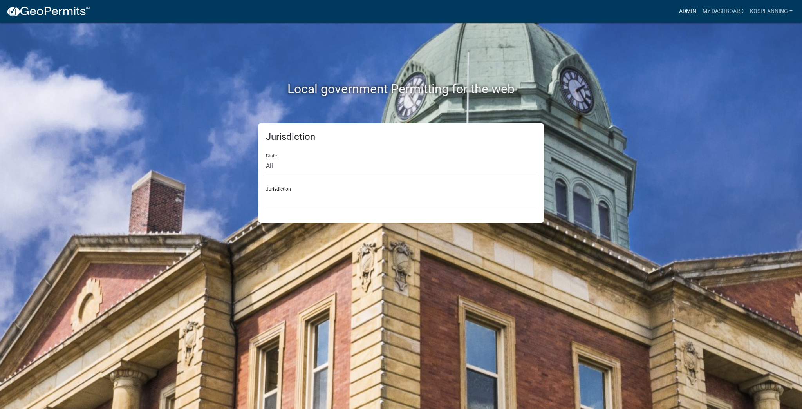
click at [690, 11] on link "Admin" at bounding box center [687, 11] width 23 height 15
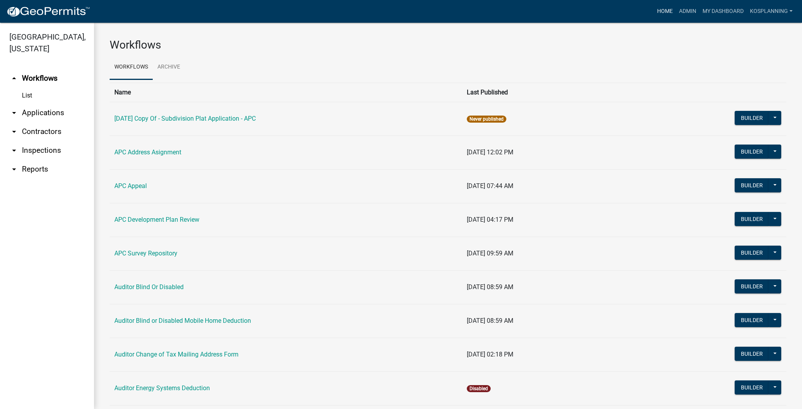
click at [669, 11] on link "Home" at bounding box center [665, 11] width 22 height 15
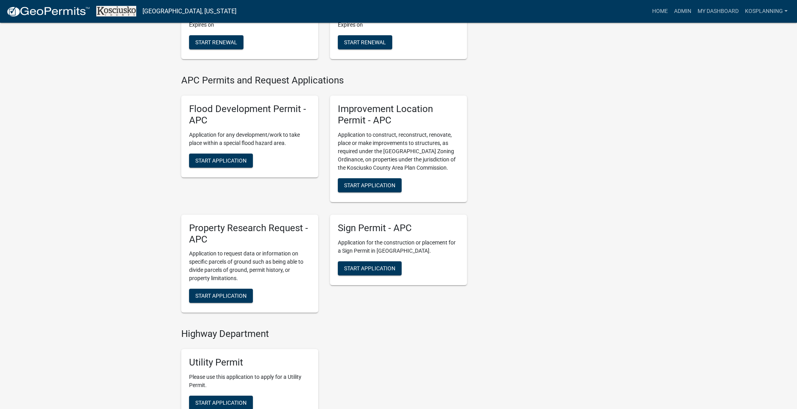
scroll to position [814, 0]
